Goal: Information Seeking & Learning: Learn about a topic

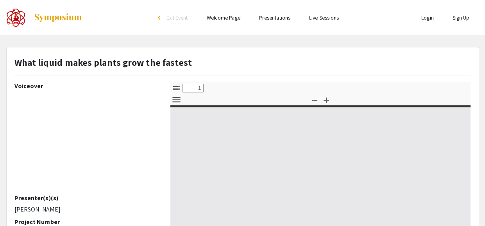
select select "custom"
type input "0"
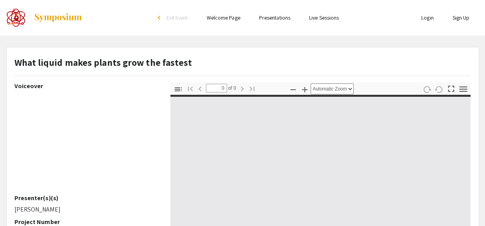
select select "custom"
type input "1"
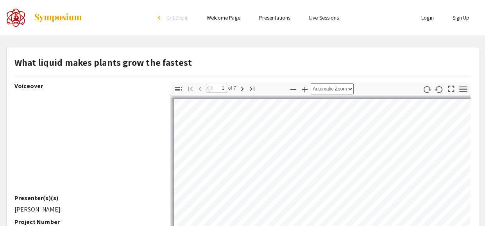
select select "auto"
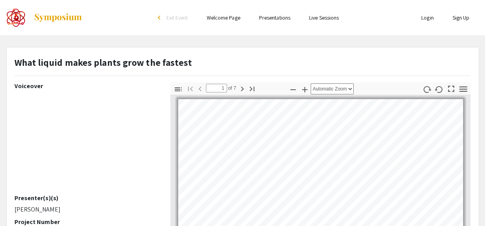
scroll to position [0, 0]
click at [208, 37] on div "Skip navigation arrow_back_ios Exit Event Welcome Page Presentations Live Sessi…" at bounding box center [242, 227] width 485 height 454
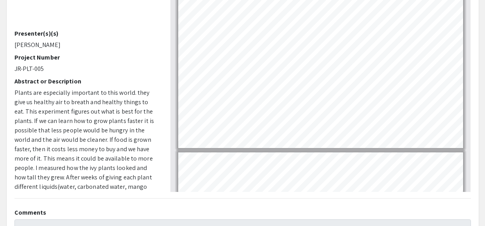
scroll to position [165, 0]
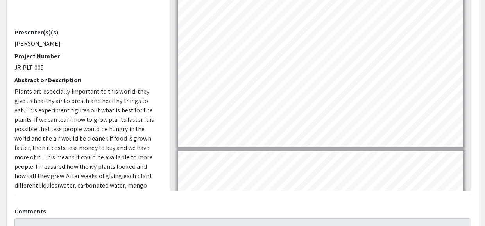
click at [463, 116] on div "Page 1" at bounding box center [321, 40] width 292 height 220
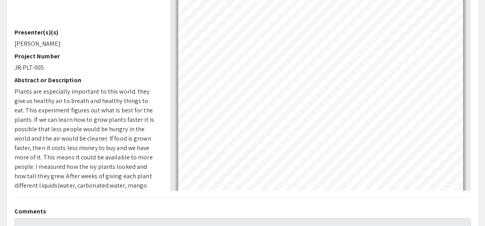
drag, startPoint x: 463, startPoint y: 116, endPoint x: 452, endPoint y: -37, distance: 153.3
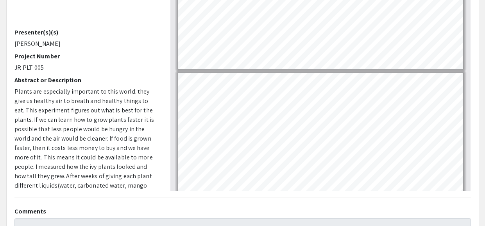
scroll to position [297, 0]
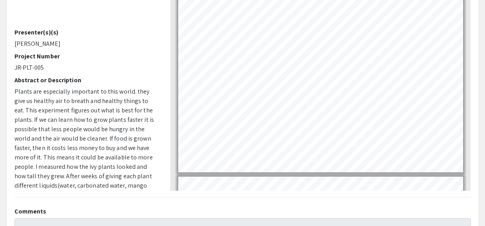
scroll to position [434, 0]
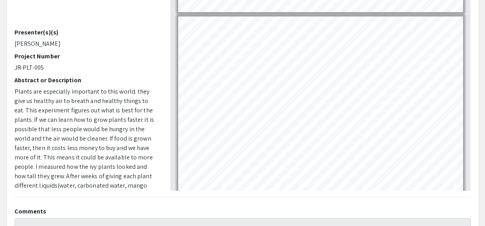
scroll to position [581, 0]
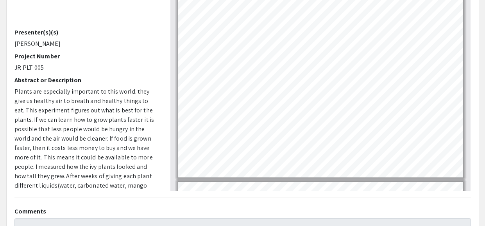
scroll to position [671, 0]
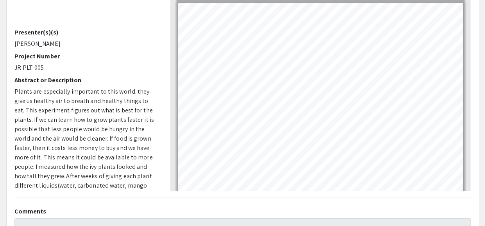
scroll to position [802, 0]
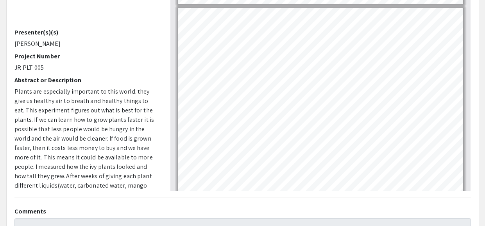
scroll to position [349, 0]
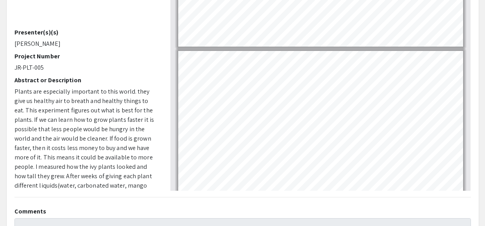
type input "2"
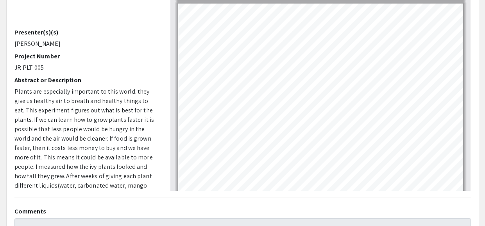
scroll to position [146, 0]
